Goal: Find contact information: Find contact information

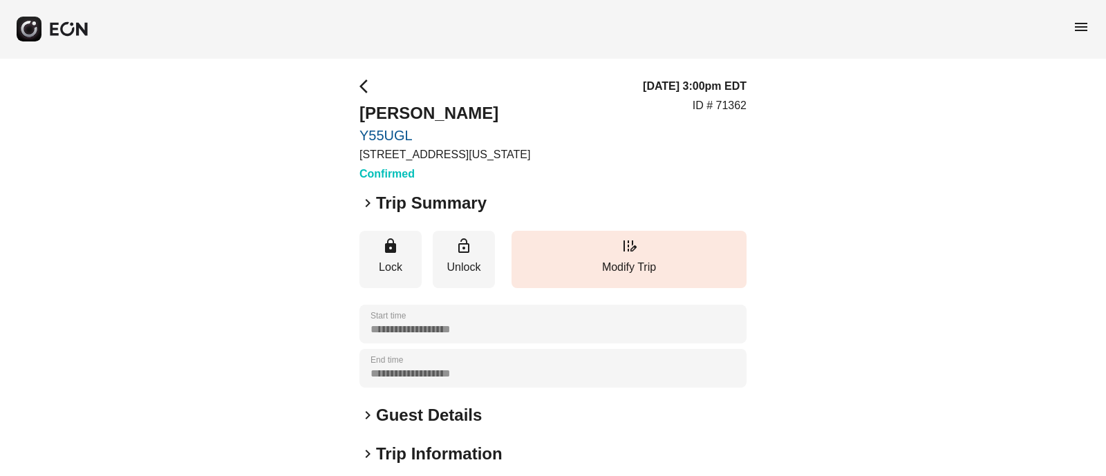
click at [351, 126] on div "**********" at bounding box center [553, 374] width 1106 height 632
copy link "Y55UGL"
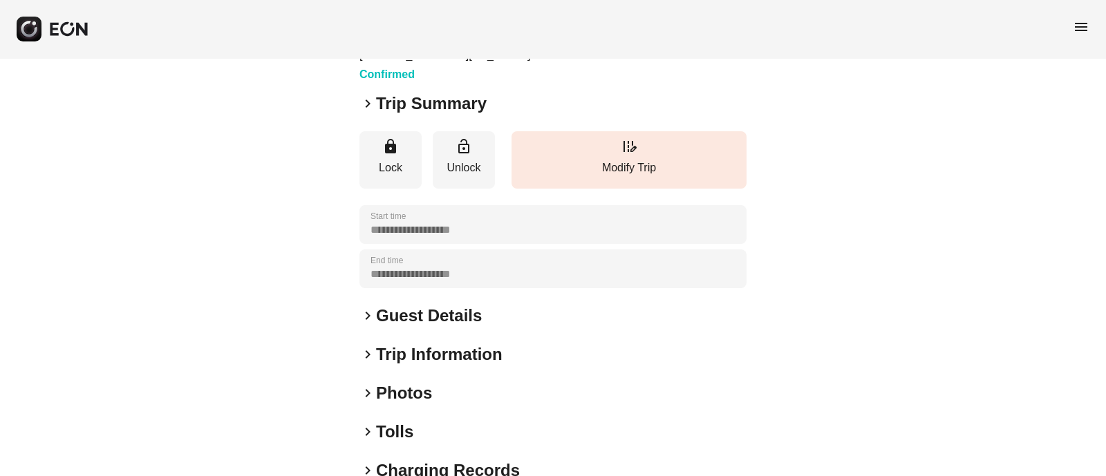
scroll to position [141, 0]
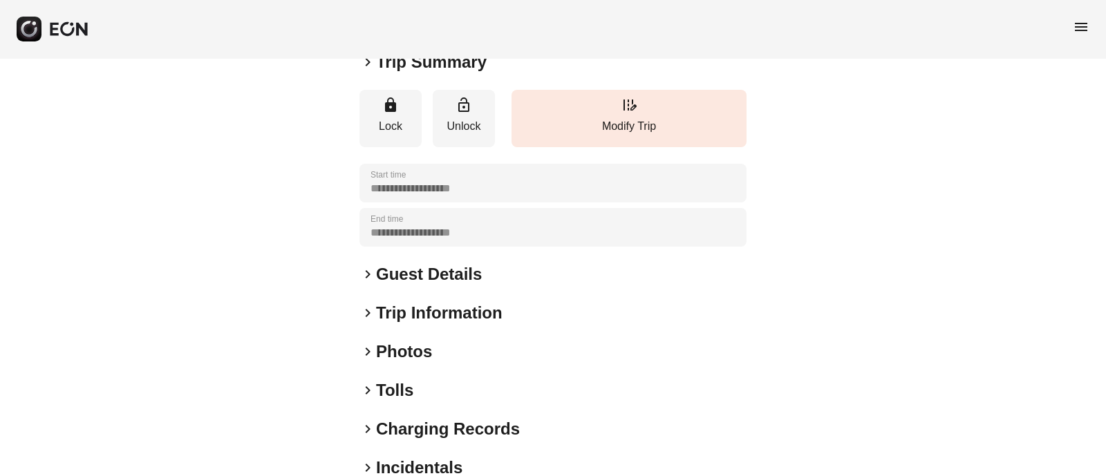
click at [363, 272] on span "keyboard_arrow_right" at bounding box center [367, 274] width 17 height 17
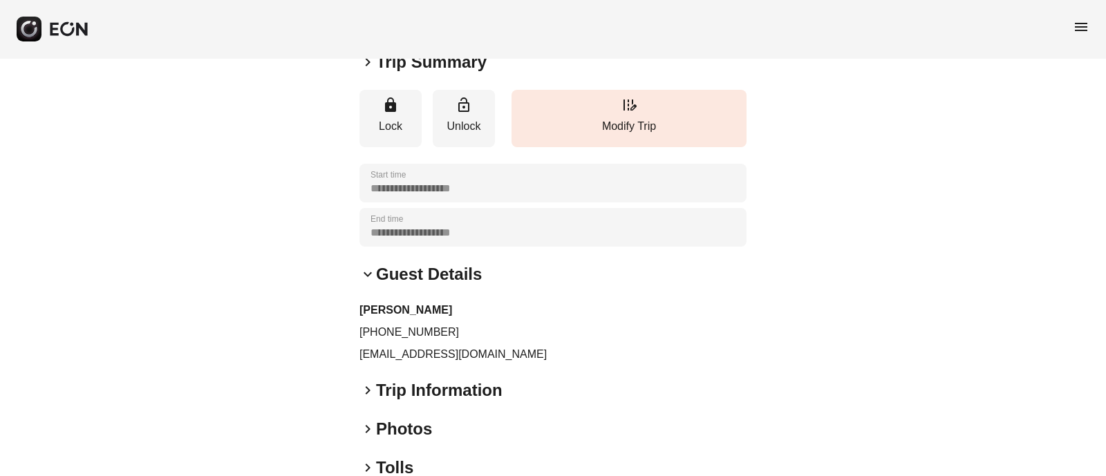
click at [411, 329] on p "+31639141133" at bounding box center [552, 332] width 387 height 17
copy p "31639141133"
click at [437, 359] on p "sqtcnt@icloud.com" at bounding box center [552, 354] width 387 height 17
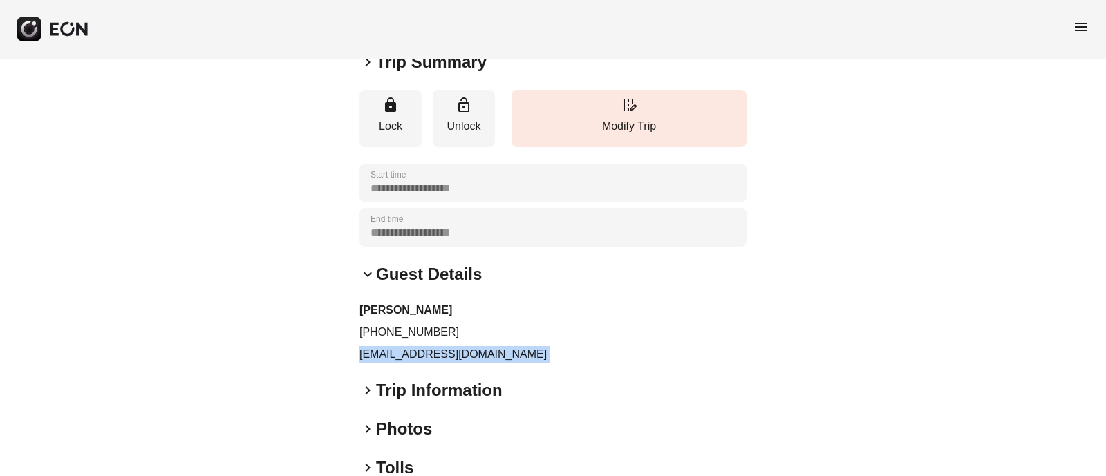
click at [437, 359] on p "sqtcnt@icloud.com" at bounding box center [552, 354] width 387 height 17
copy div "sqtcnt@icloud.com keyboard_arrow_right"
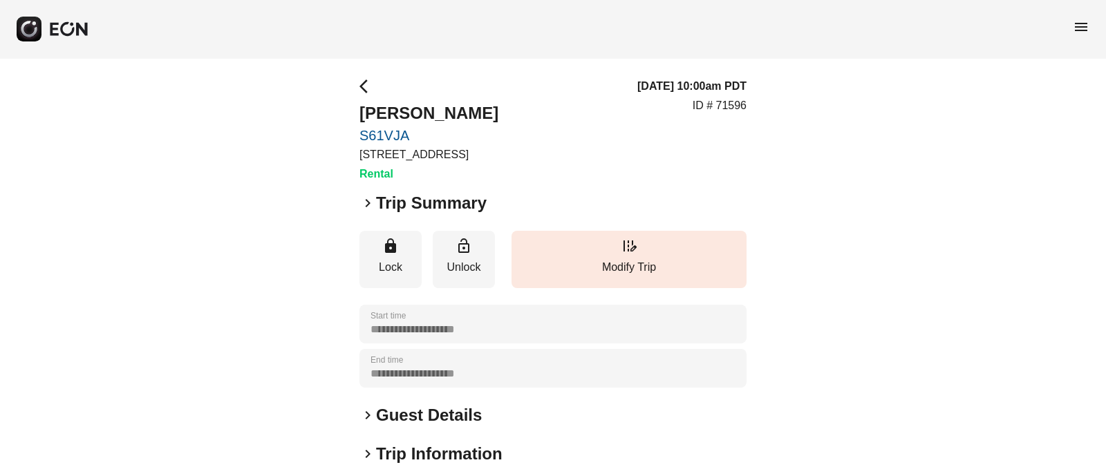
click at [352, 134] on div "**********" at bounding box center [553, 374] width 1106 height 632
copy link "S61VJA"
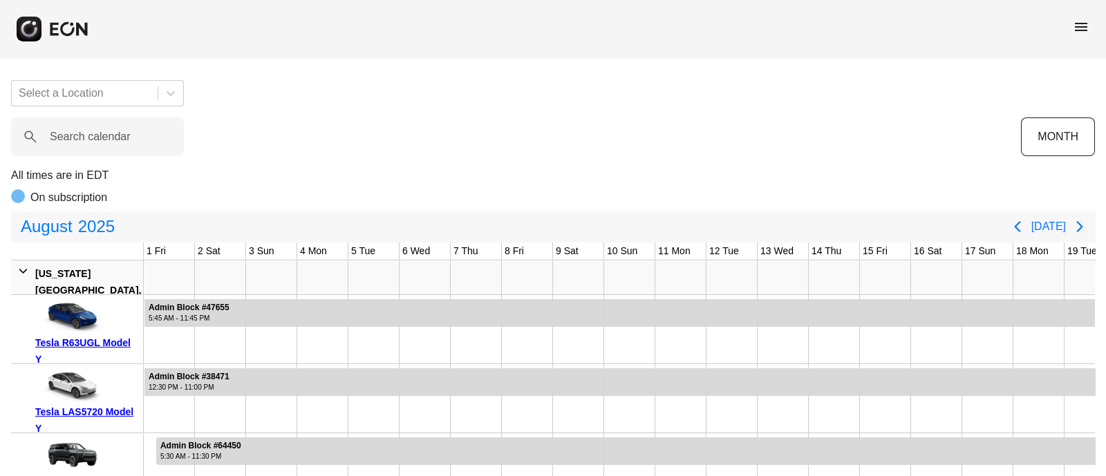
scroll to position [0, 633]
